Goal: Task Accomplishment & Management: Complete application form

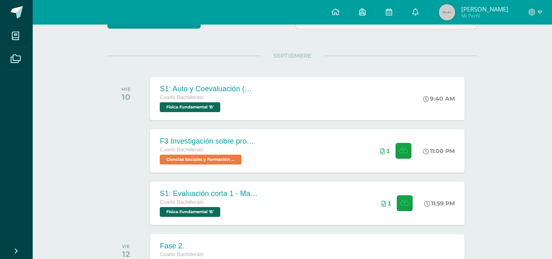
scroll to position [84, 0]
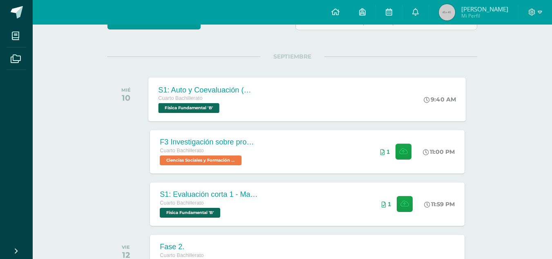
click at [267, 109] on div "S1: Auto y Coevaluación (Magnetismo/Conceptos Básicos) Cuarto Bachillerato Físi…" at bounding box center [208, 99] width 119 height 44
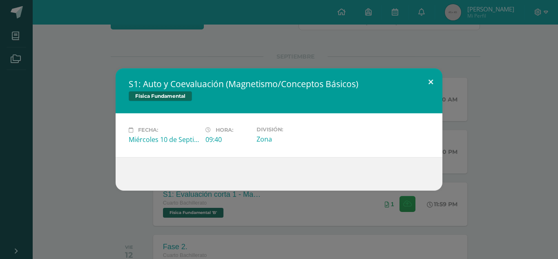
click at [431, 77] on button at bounding box center [430, 82] width 23 height 28
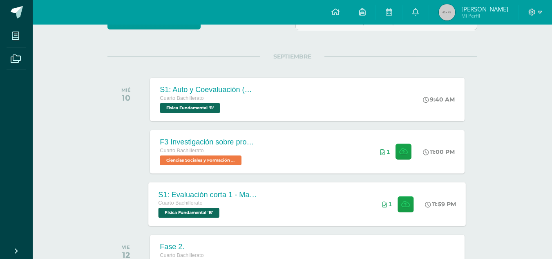
click at [319, 190] on div "S1: Evaluación corta 1 - Magnesitmo y principios básicos. Cuarto Bachillerato F…" at bounding box center [308, 204] width 318 height 44
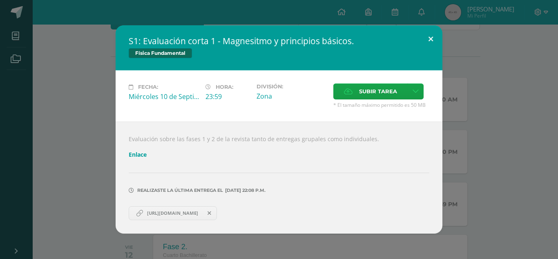
click at [432, 35] on button at bounding box center [430, 39] width 23 height 28
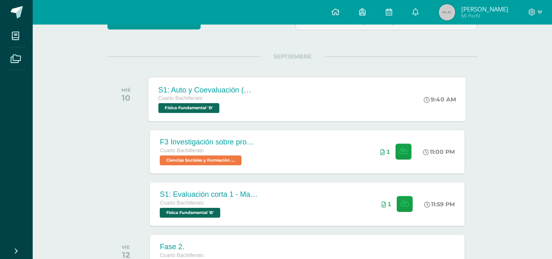
click at [282, 90] on div "S1: Auto y Coevaluación (Magnetismo/Conceptos Básicos) Cuarto Bachillerato Físi…" at bounding box center [308, 99] width 318 height 44
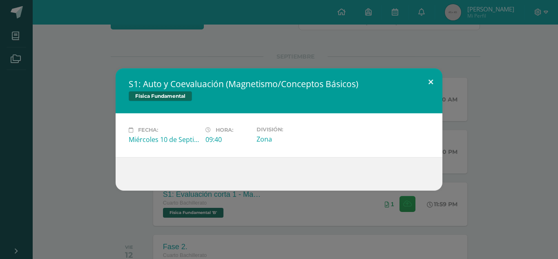
click at [426, 82] on button at bounding box center [430, 82] width 23 height 28
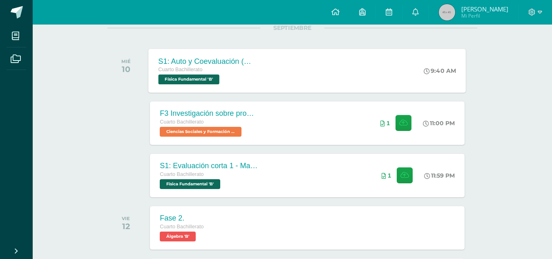
scroll to position [113, 0]
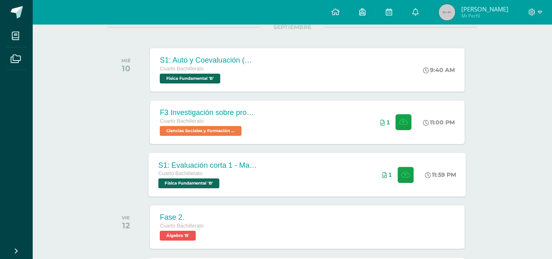
click at [307, 179] on div "S1: Evaluación corta 1 - Magnesitmo y principios básicos. Cuarto Bachillerato F…" at bounding box center [308, 174] width 318 height 44
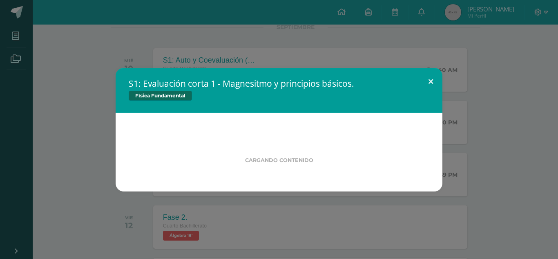
click at [432, 80] on button at bounding box center [430, 82] width 23 height 28
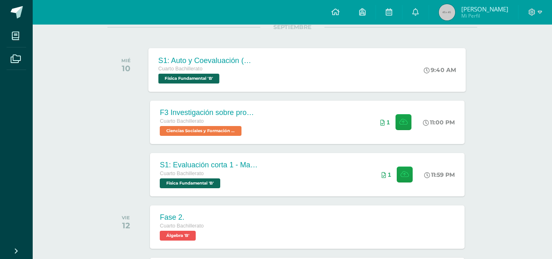
click at [340, 65] on div "S1: Auto y Coevaluación (Magnetismo/Conceptos Básicos) Cuarto Bachillerato Físi…" at bounding box center [308, 70] width 318 height 44
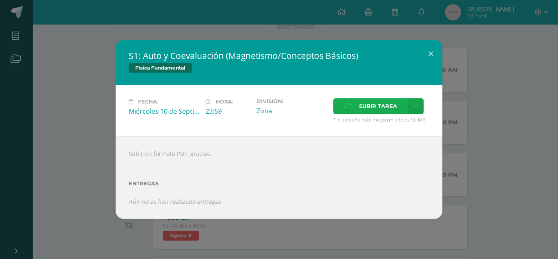
click at [392, 104] on span "Subir tarea" at bounding box center [378, 105] width 38 height 15
click at [0, 0] on input "Subir tarea" at bounding box center [0, 0] width 0 height 0
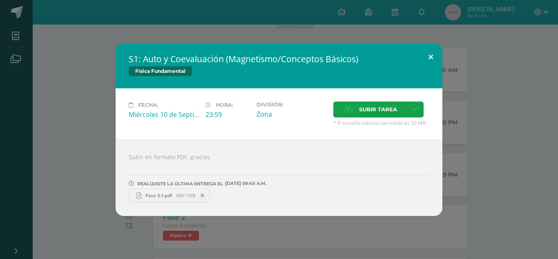
click at [431, 58] on button at bounding box center [430, 57] width 23 height 28
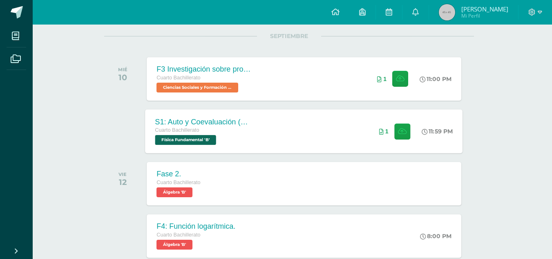
scroll to position [111, 3]
